Goal: Task Accomplishment & Management: Manage account settings

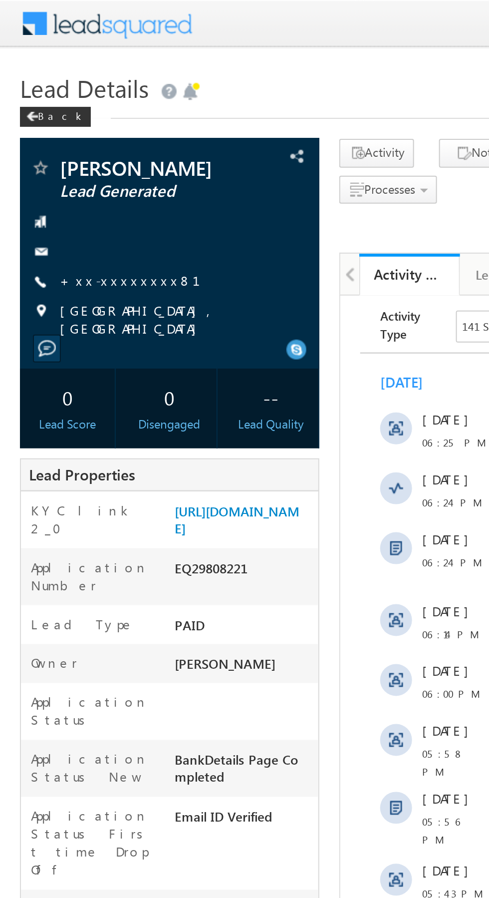
click at [62, 130] on div at bounding box center [85, 126] width 140 height 10
click at [61, 139] on link "+xx-xxxxxxxx81" at bounding box center [71, 140] width 82 height 8
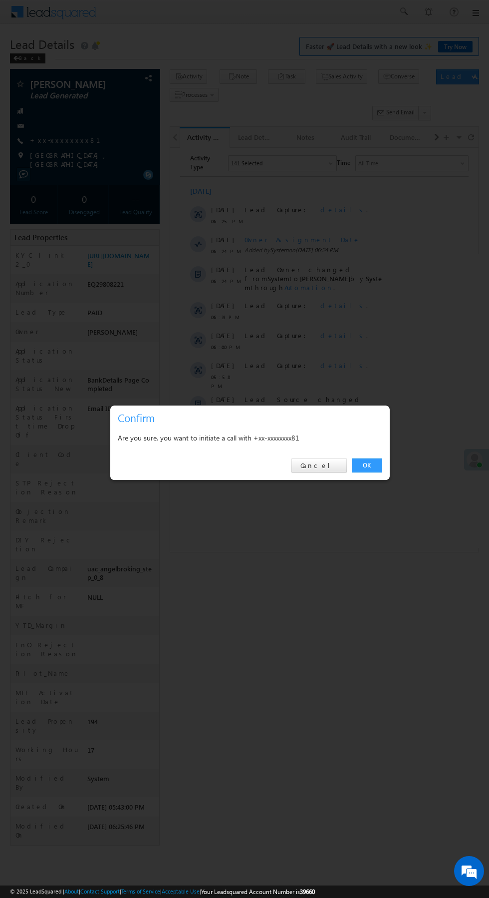
click at [370, 462] on link "OK" at bounding box center [367, 465] width 30 height 14
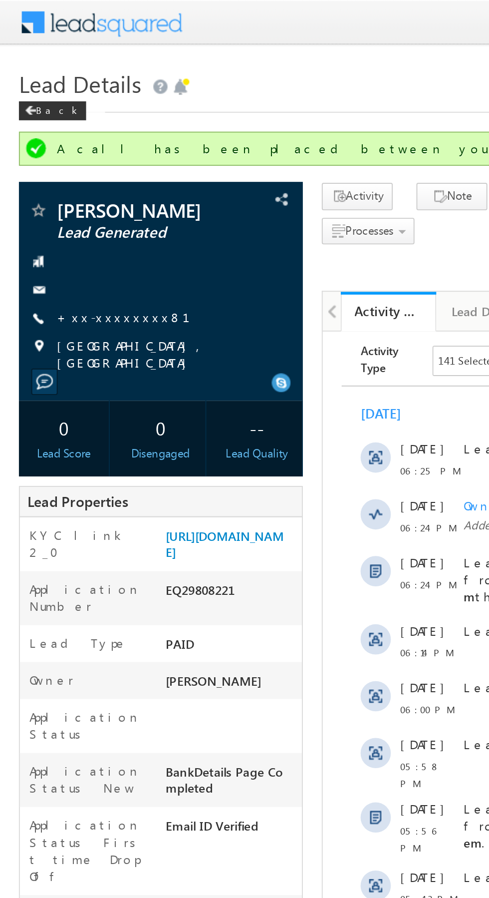
click at [57, 166] on link "+xx-xxxxxxxx81" at bounding box center [71, 167] width 82 height 8
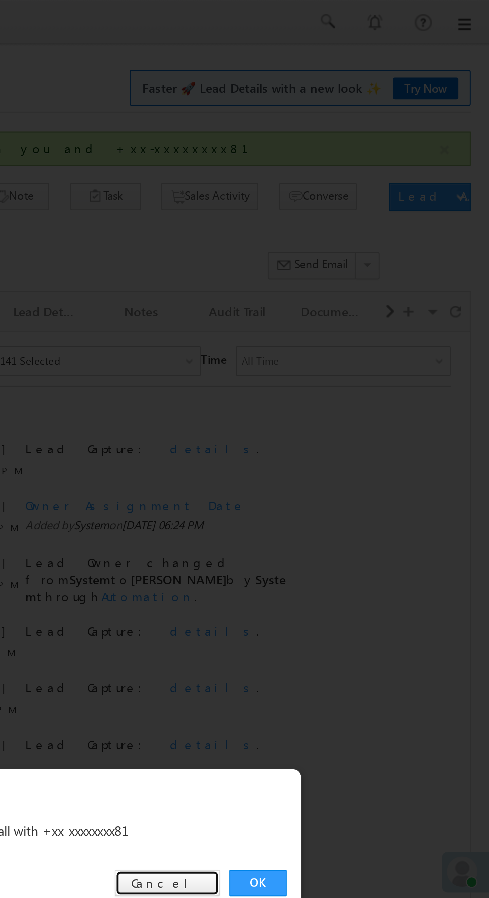
click at [324, 462] on link "Cancel" at bounding box center [319, 465] width 55 height 14
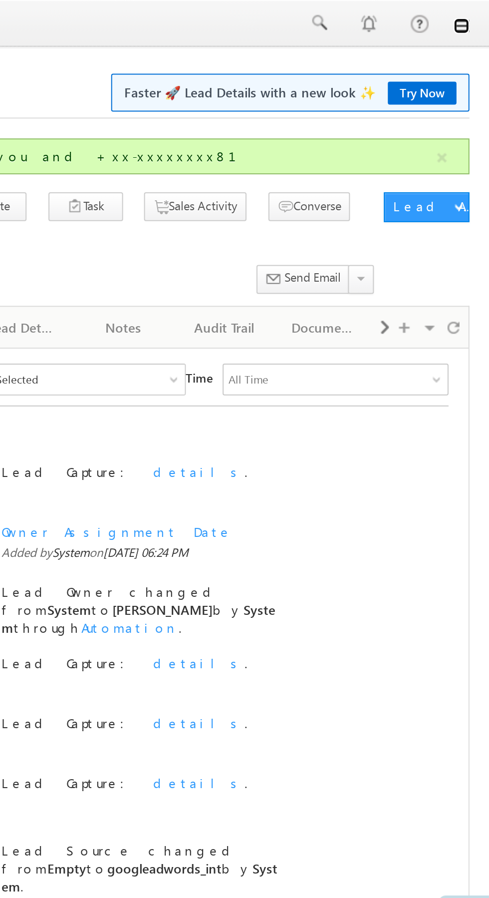
click at [475, 13] on link at bounding box center [475, 13] width 8 height 8
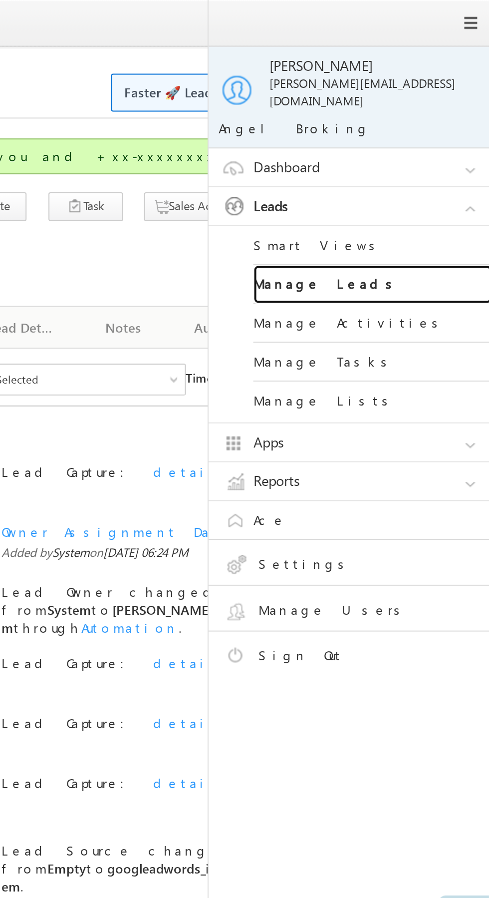
click at [427, 136] on link "Manage Leads" at bounding box center [431, 142] width 120 height 19
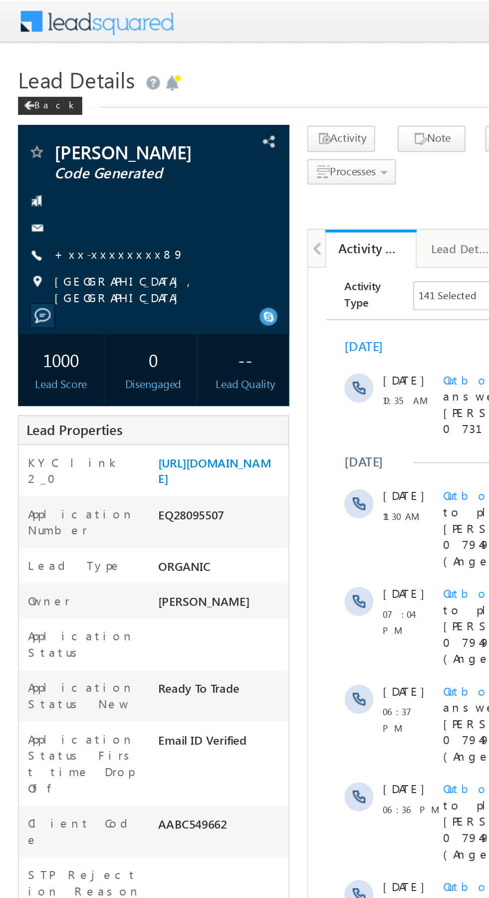
click at [54, 137] on link "+xx-xxxxxxxx89" at bounding box center [66, 140] width 72 height 8
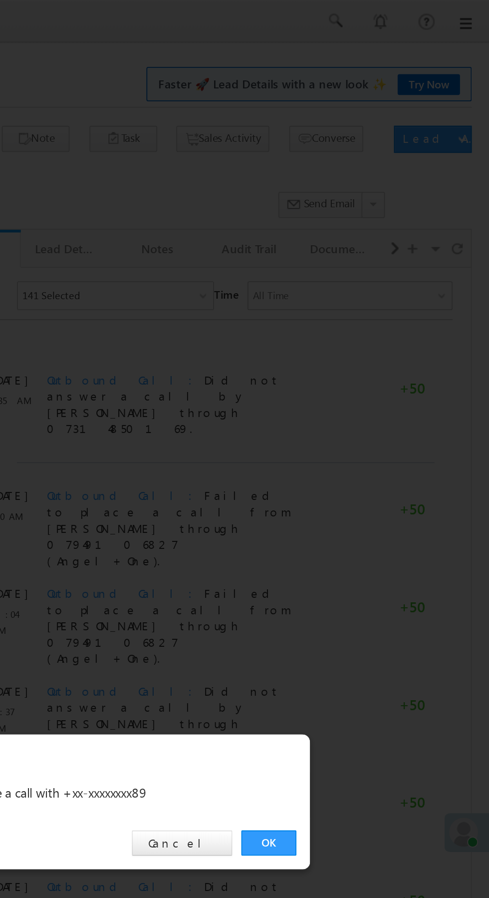
click at [368, 461] on link "OK" at bounding box center [367, 465] width 30 height 14
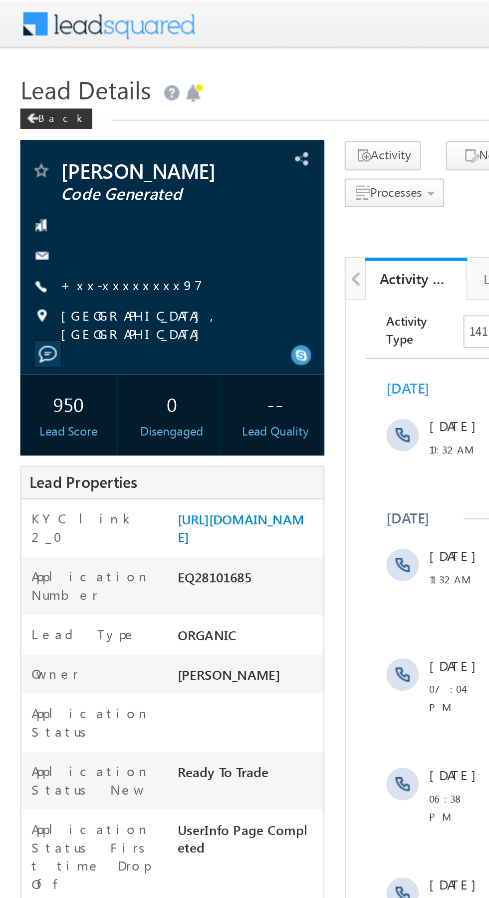
click at [57, 144] on link "+xx-xxxxxxxx97" at bounding box center [65, 140] width 70 height 8
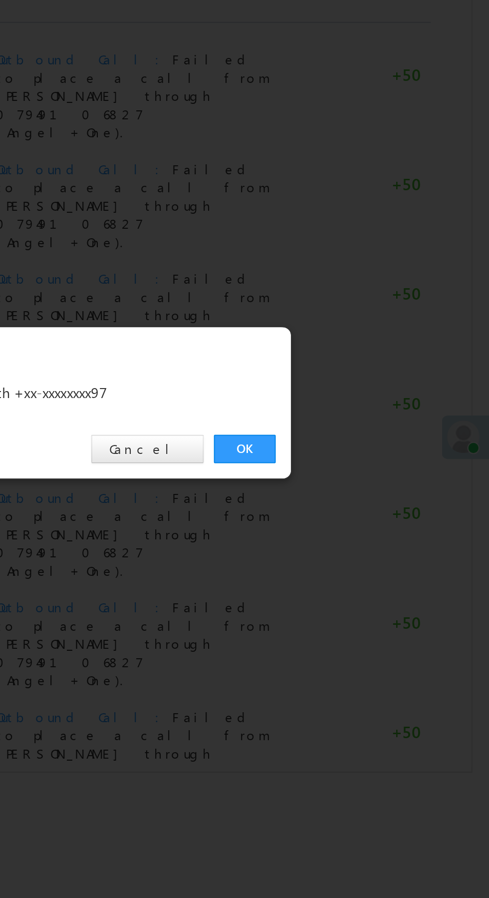
click at [367, 461] on link "OK" at bounding box center [367, 465] width 30 height 14
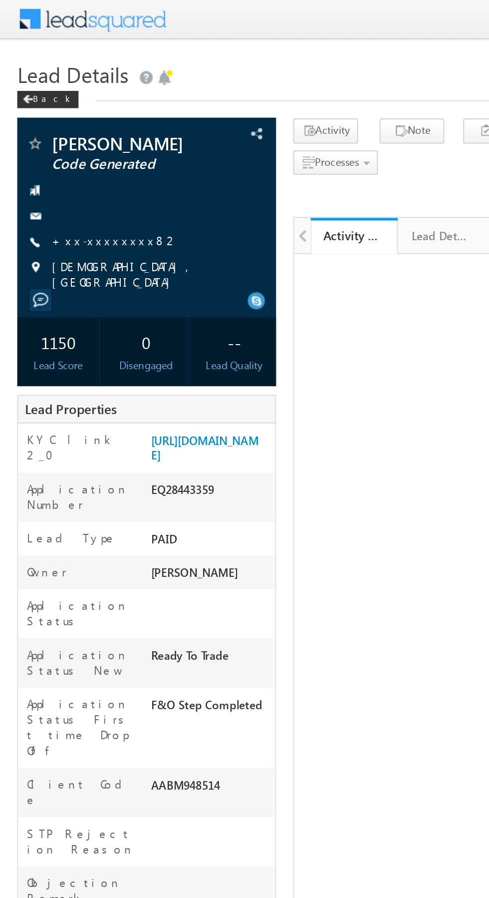
click at [61, 138] on link "+xx-xxxxxxxx82" at bounding box center [66, 140] width 73 height 8
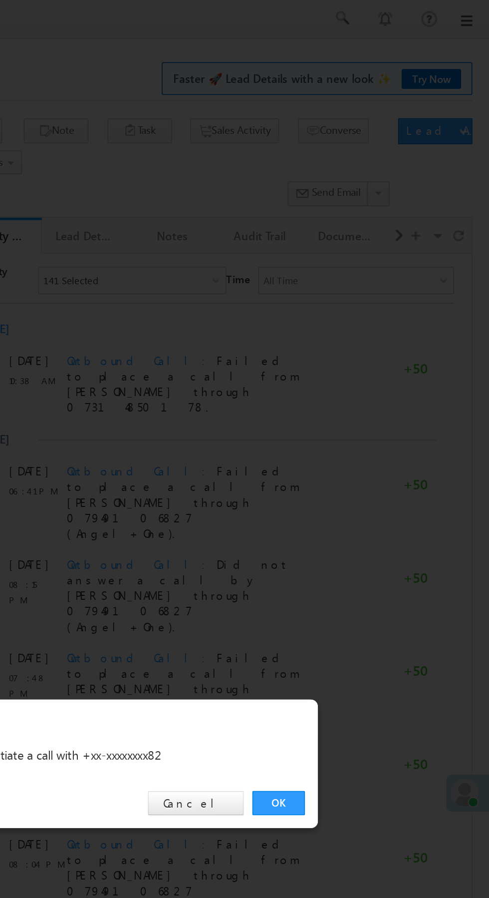
click at [357, 468] on link "OK" at bounding box center [367, 465] width 30 height 14
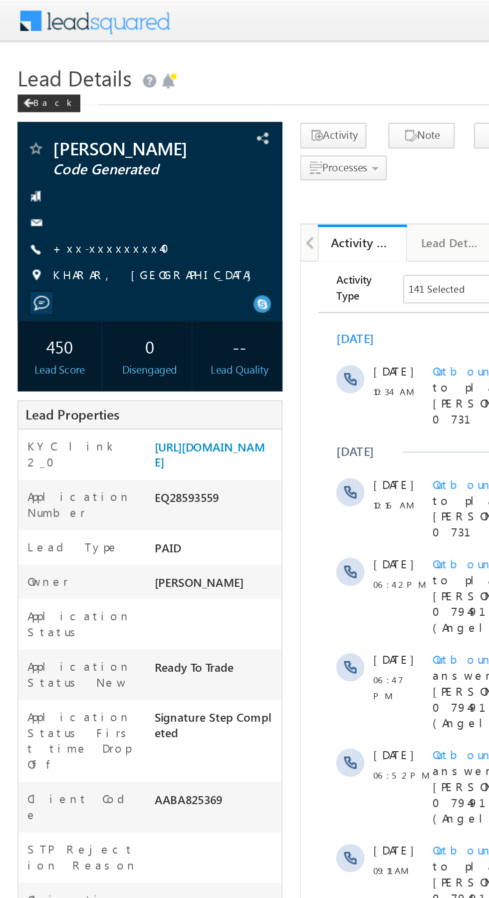
click at [61, 142] on link "+xx-xxxxxxxx40" at bounding box center [66, 140] width 72 height 8
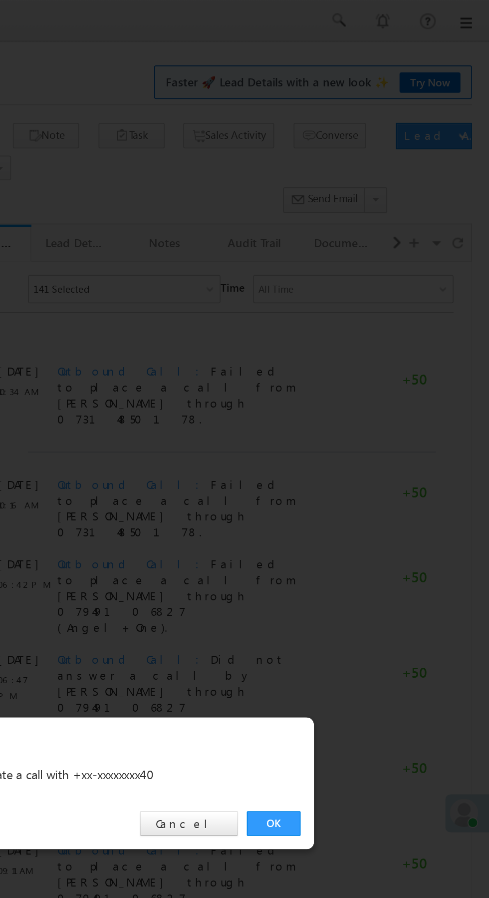
click at [361, 470] on link "OK" at bounding box center [367, 465] width 30 height 14
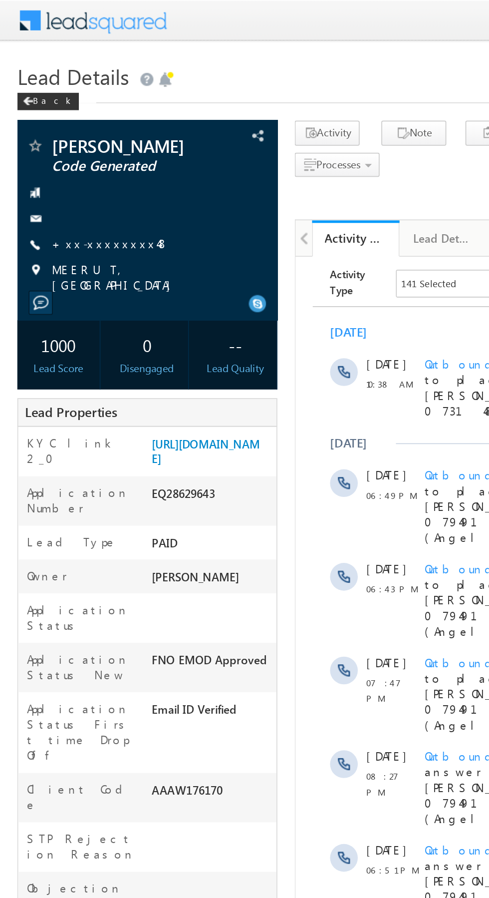
click at [60, 141] on link "+xx-xxxxxxxx48" at bounding box center [63, 140] width 67 height 8
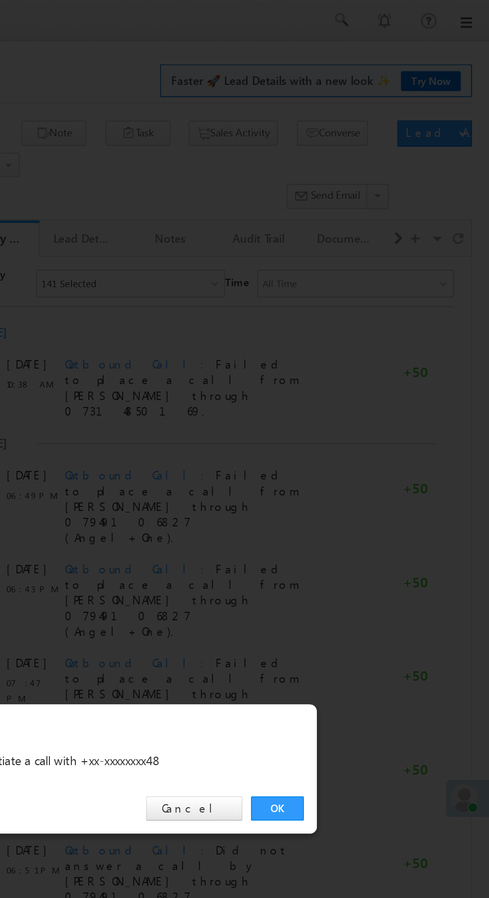
click at [367, 466] on link "OK" at bounding box center [367, 465] width 30 height 14
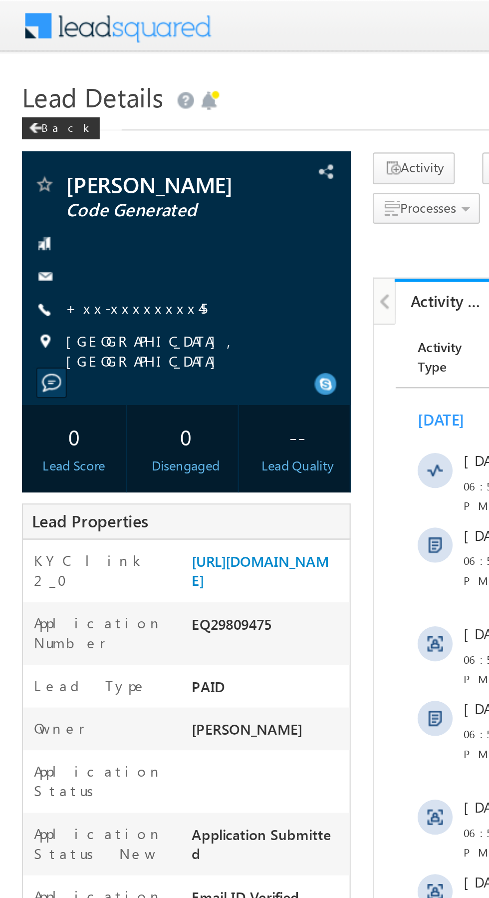
click at [59, 141] on link "+xx-xxxxxxxx45" at bounding box center [62, 140] width 64 height 8
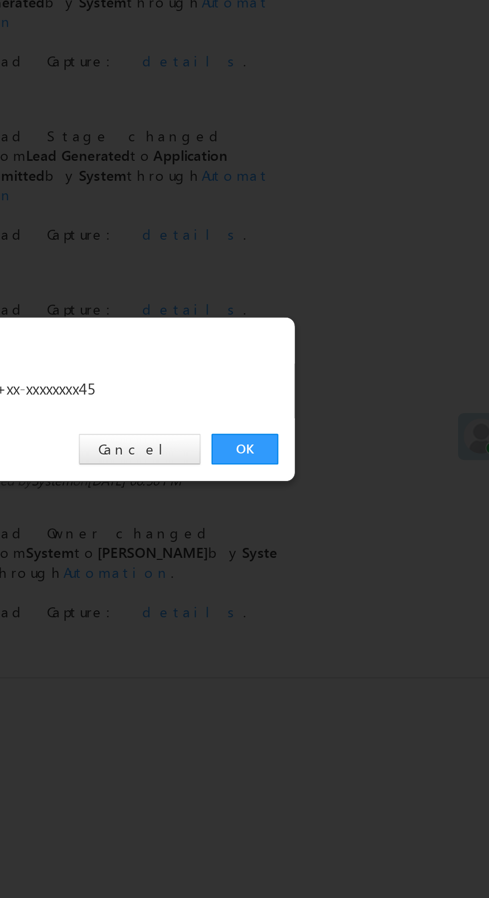
click at [368, 467] on link "OK" at bounding box center [367, 465] width 30 height 14
